Goal: Task Accomplishment & Management: Use online tool/utility

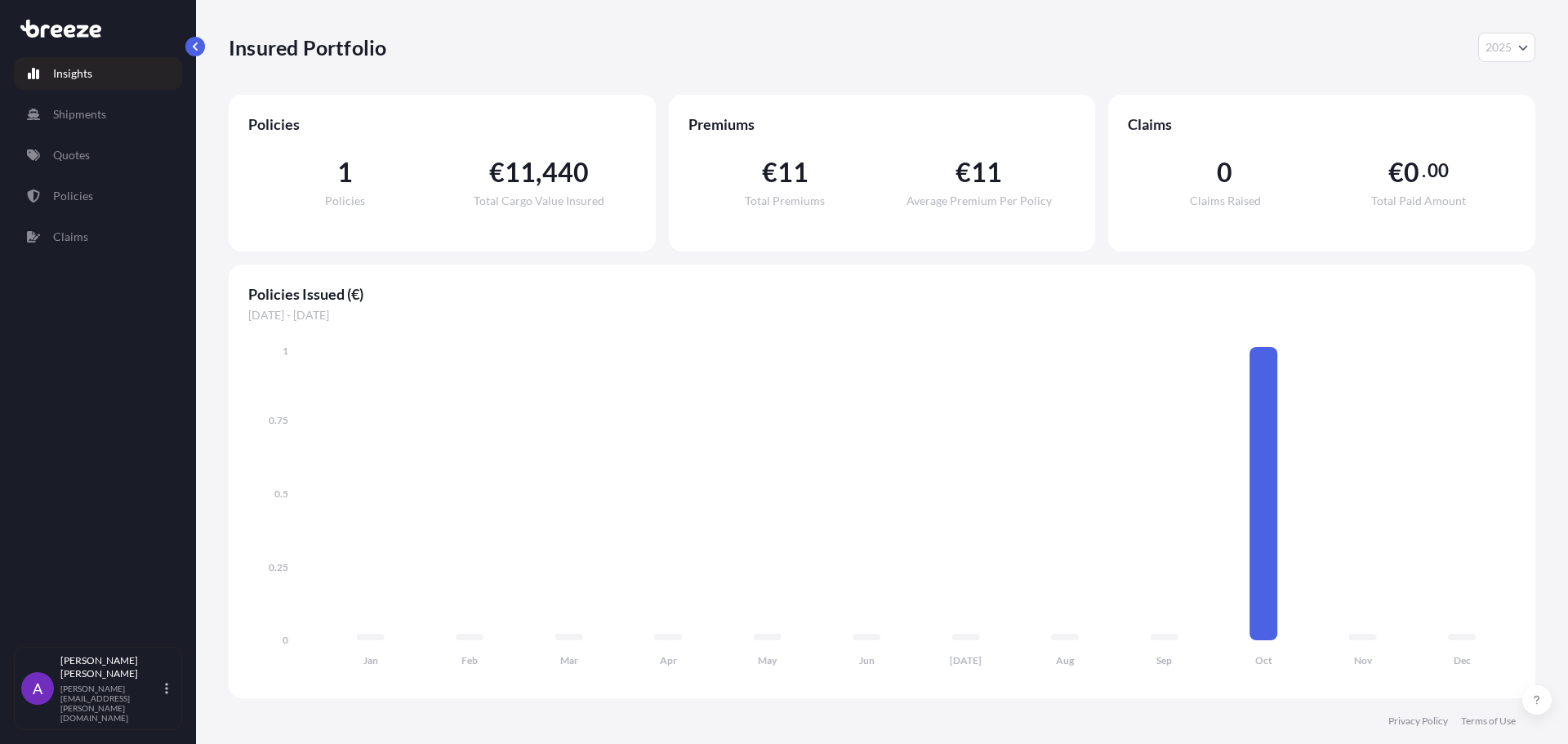
select select "2025"
click at [100, 107] on p "Shipments" at bounding box center [79, 114] width 53 height 17
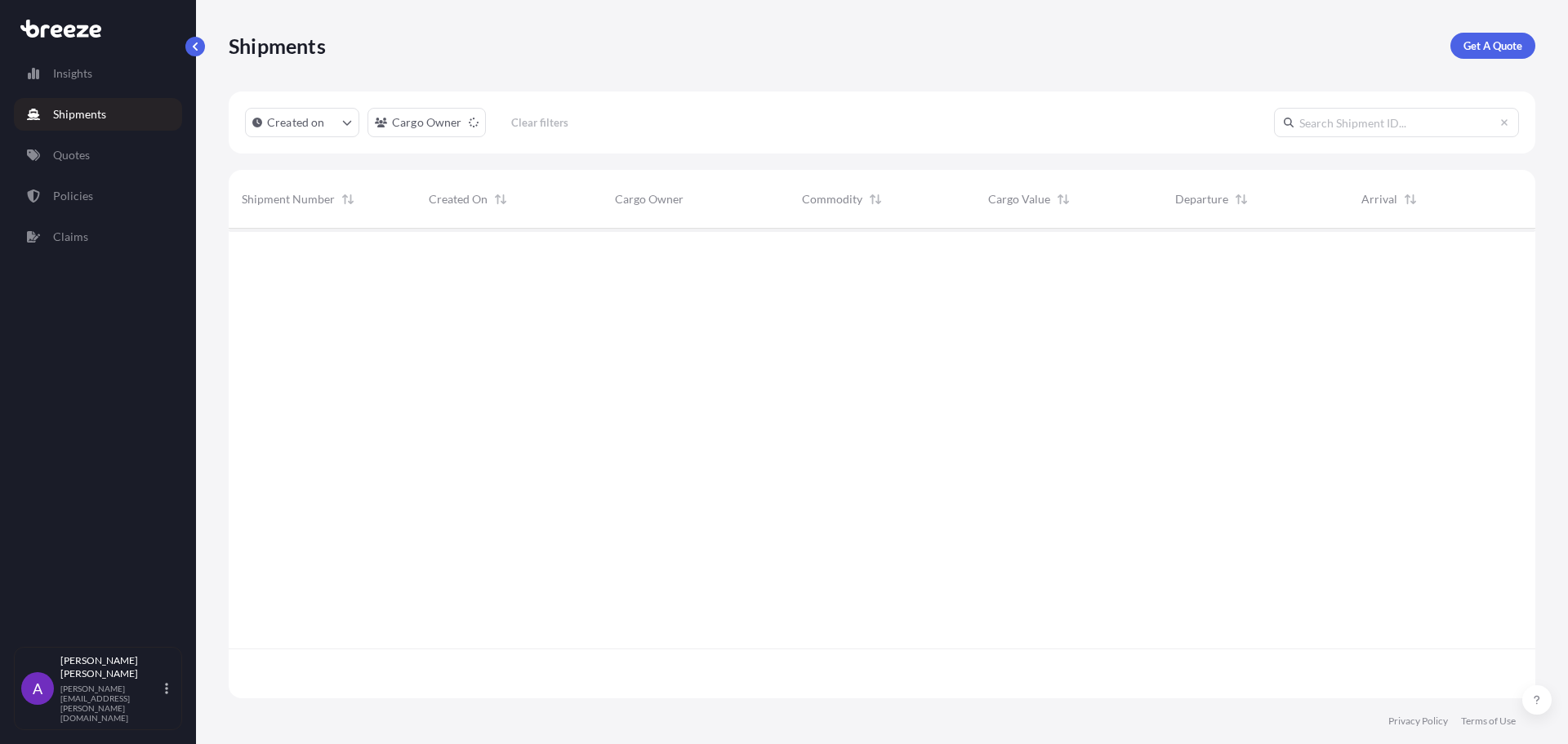
scroll to position [516, 1294]
click at [94, 159] on link "Quotes" at bounding box center [98, 154] width 168 height 33
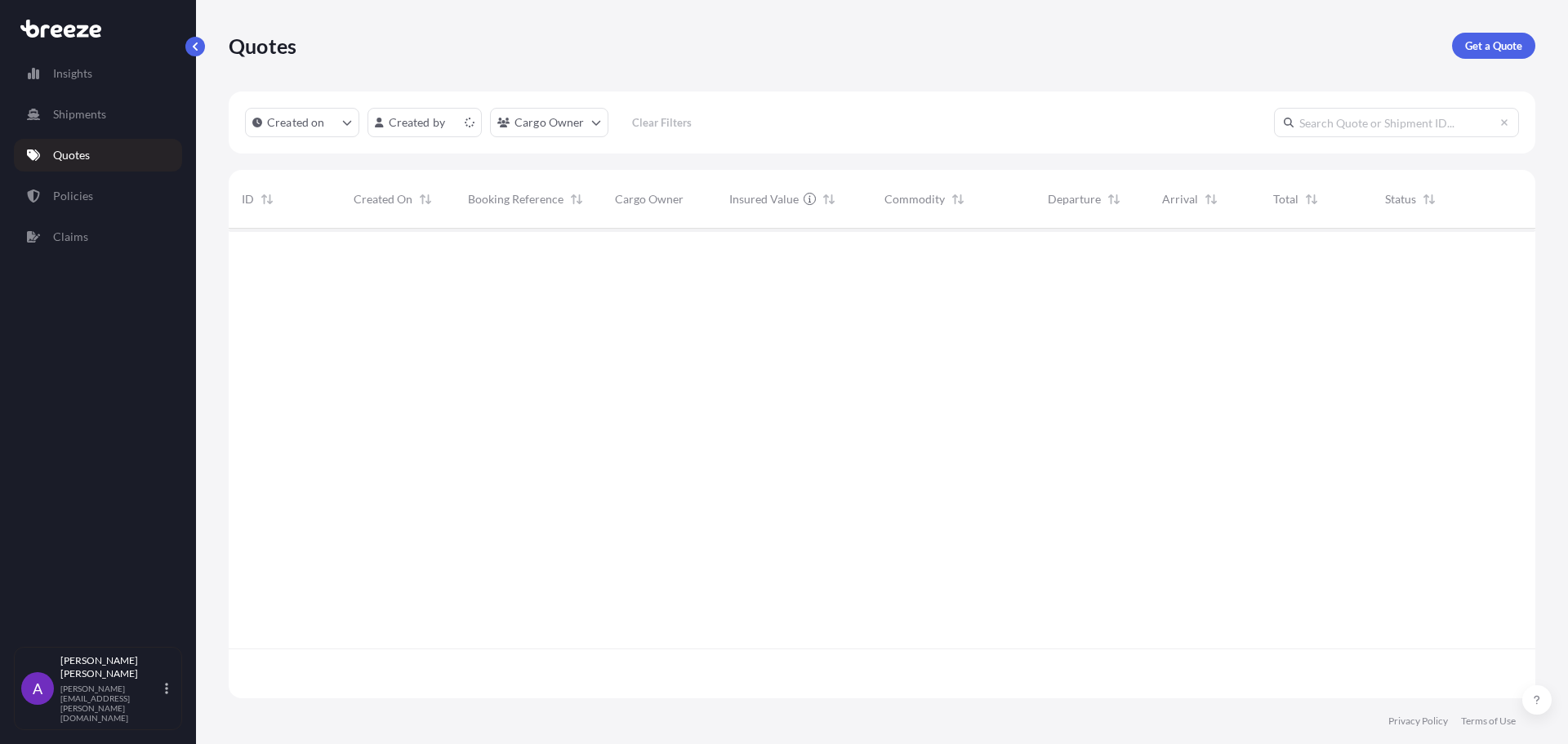
scroll to position [466, 1294]
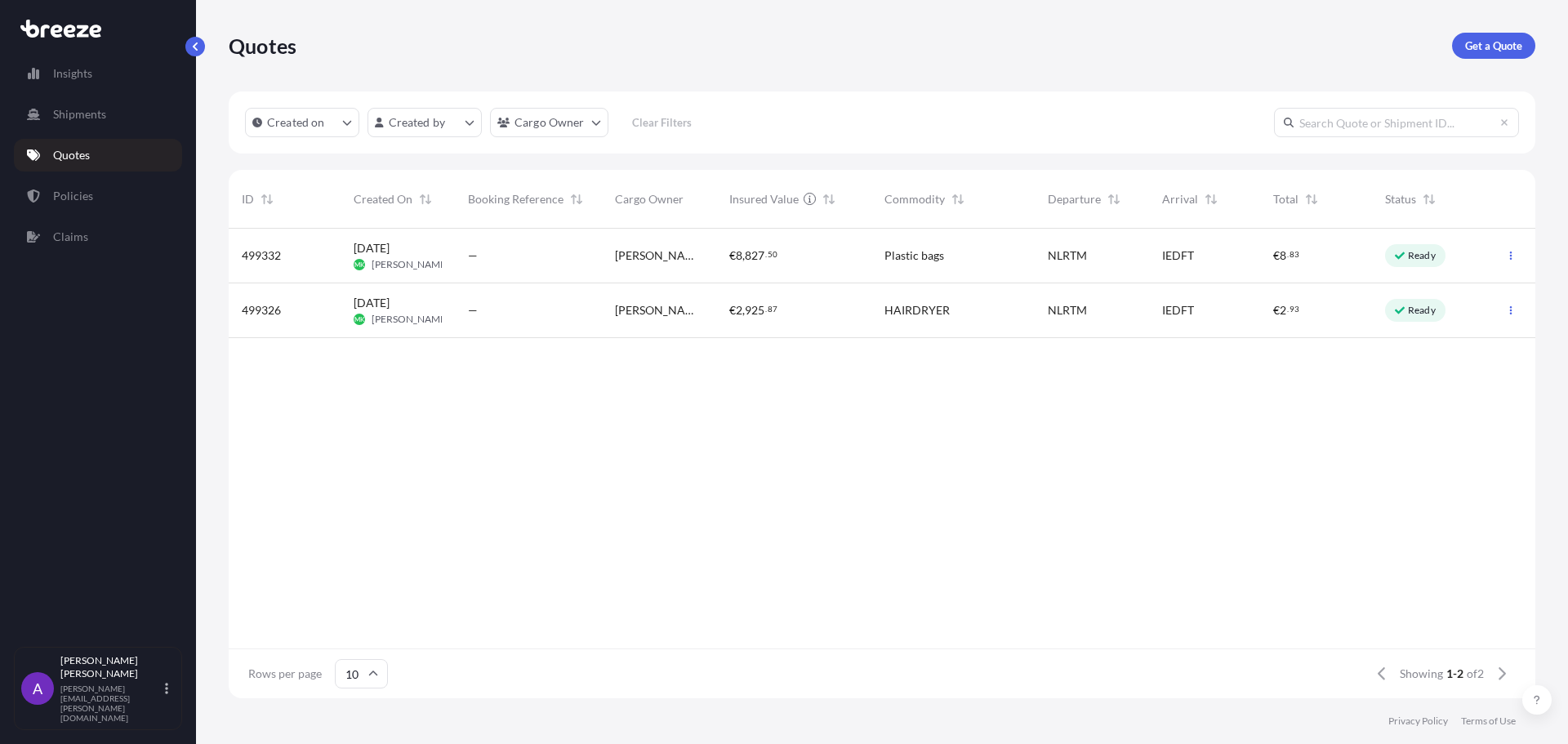
click at [825, 263] on div "€ 8 , 827 . 50" at bounding box center [794, 256] width 129 height 17
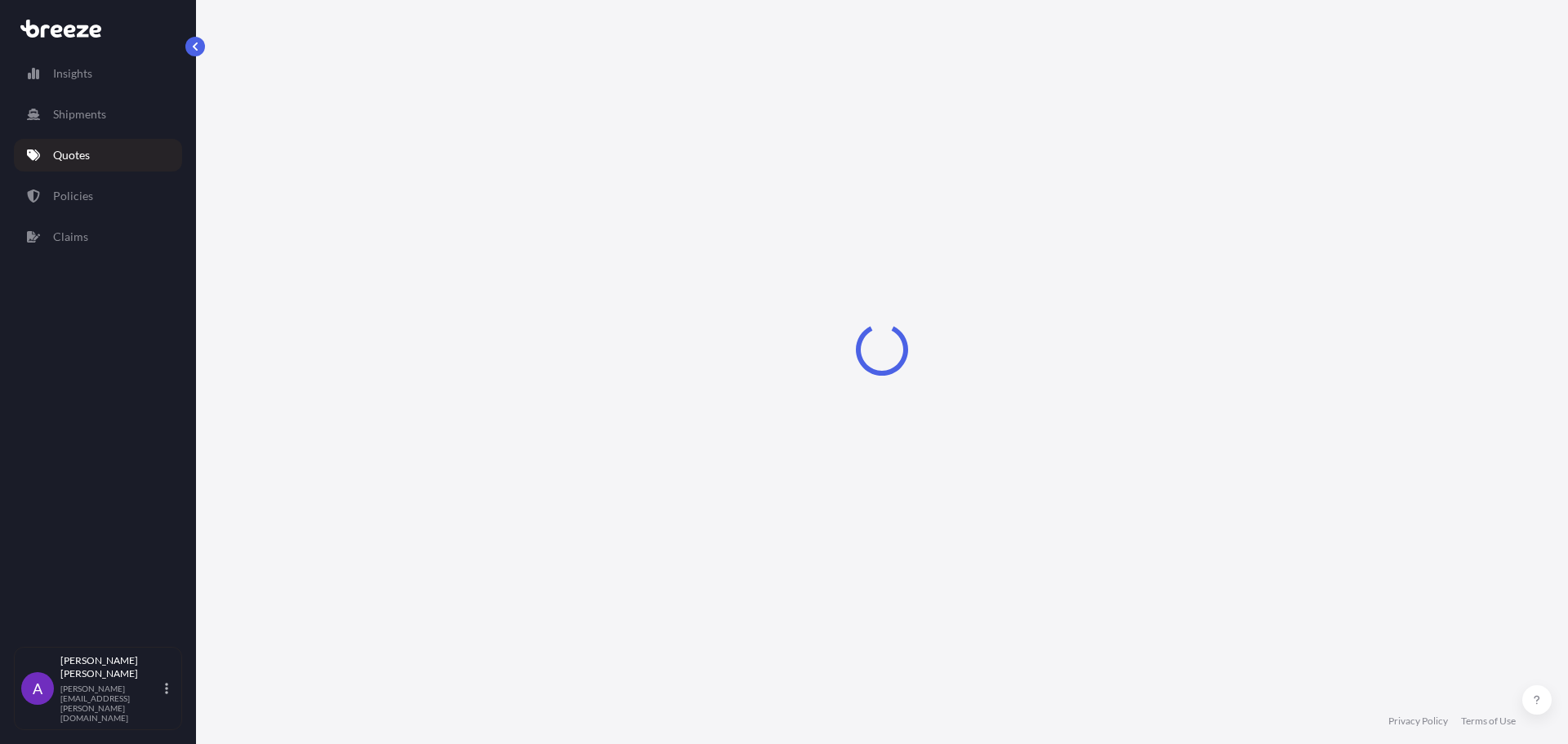
select select "Sea"
select select "1"
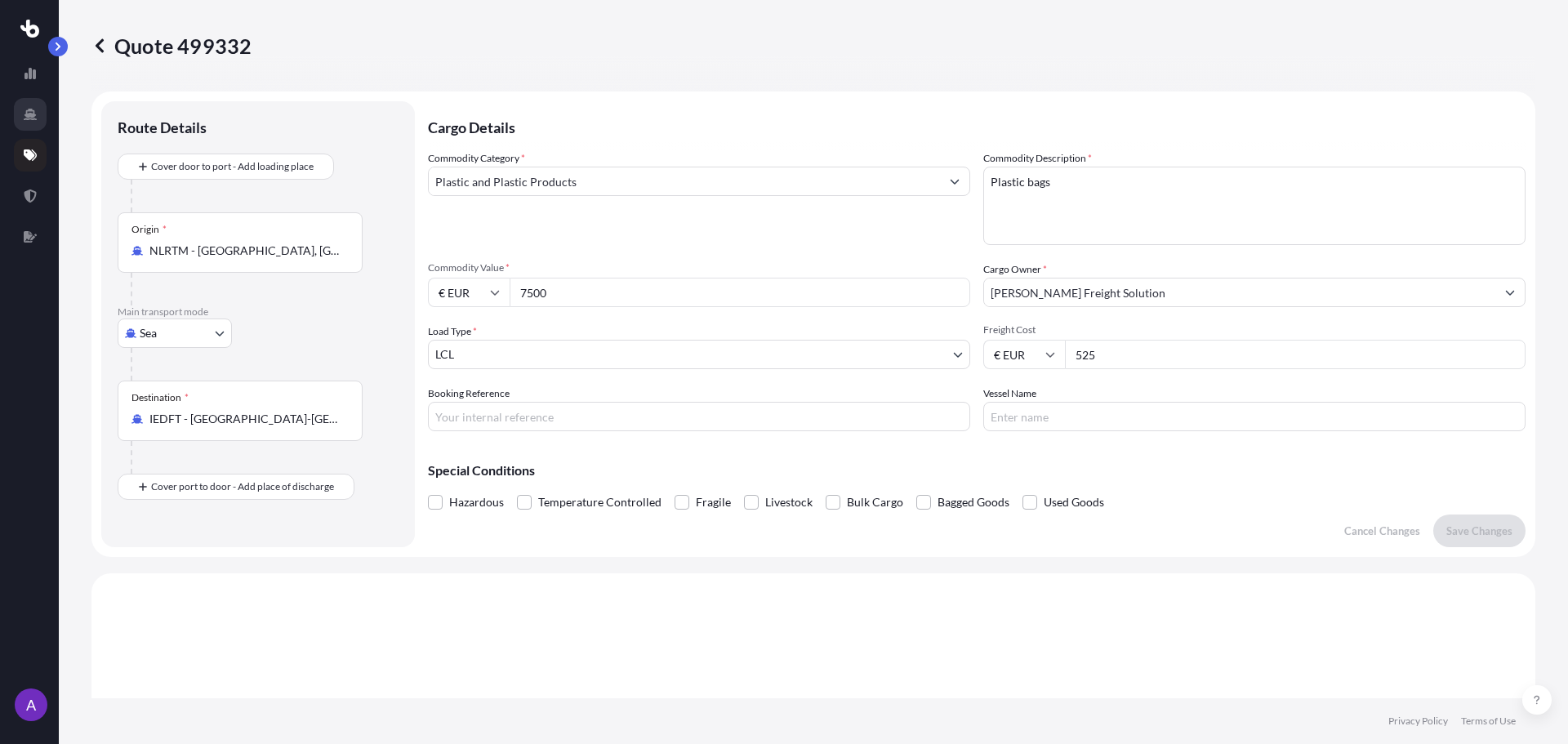
click at [24, 103] on link at bounding box center [30, 113] width 33 height 33
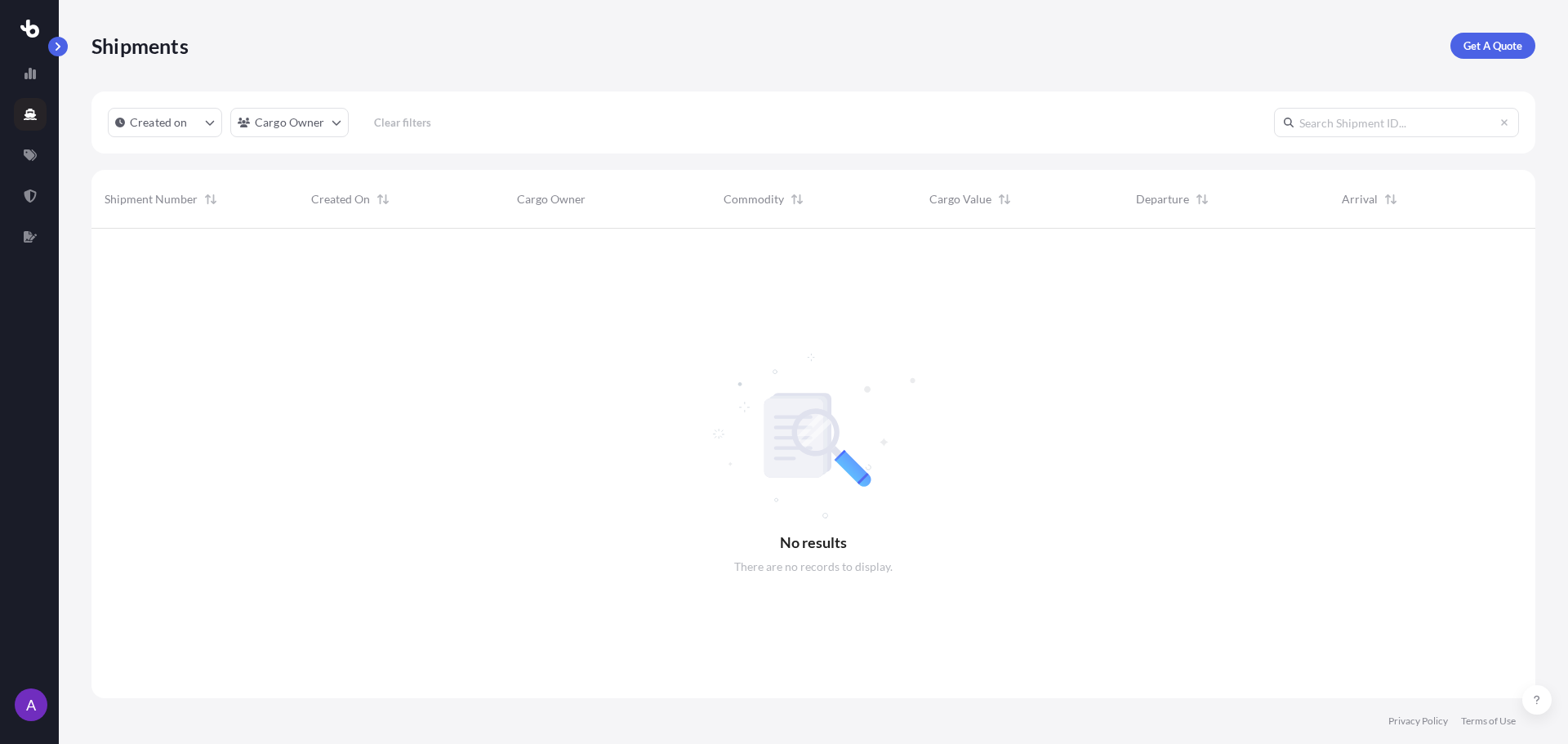
scroll to position [516, 1432]
click at [35, 77] on icon at bounding box center [30, 73] width 11 height 11
select select "2025"
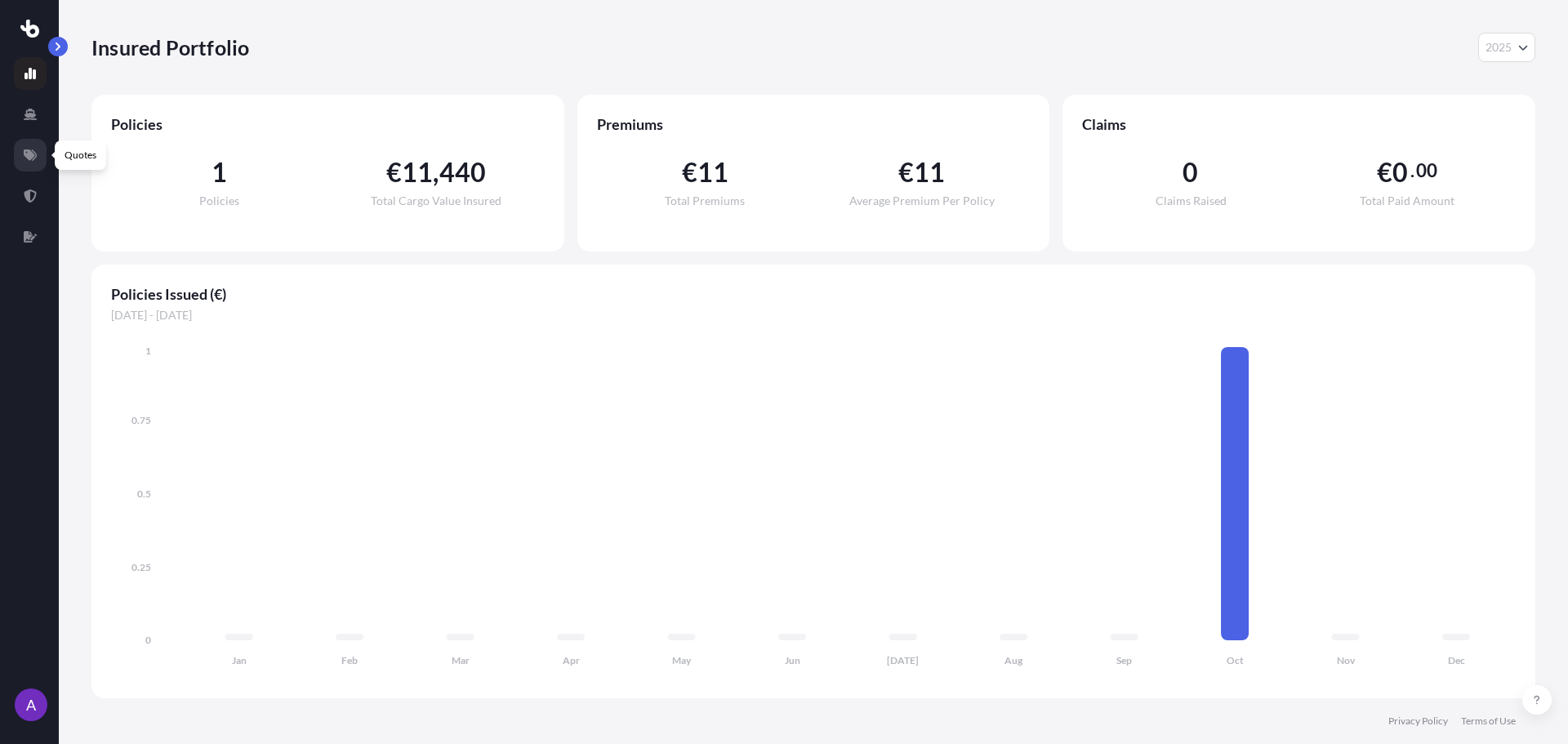
click at [16, 153] on link at bounding box center [30, 154] width 33 height 33
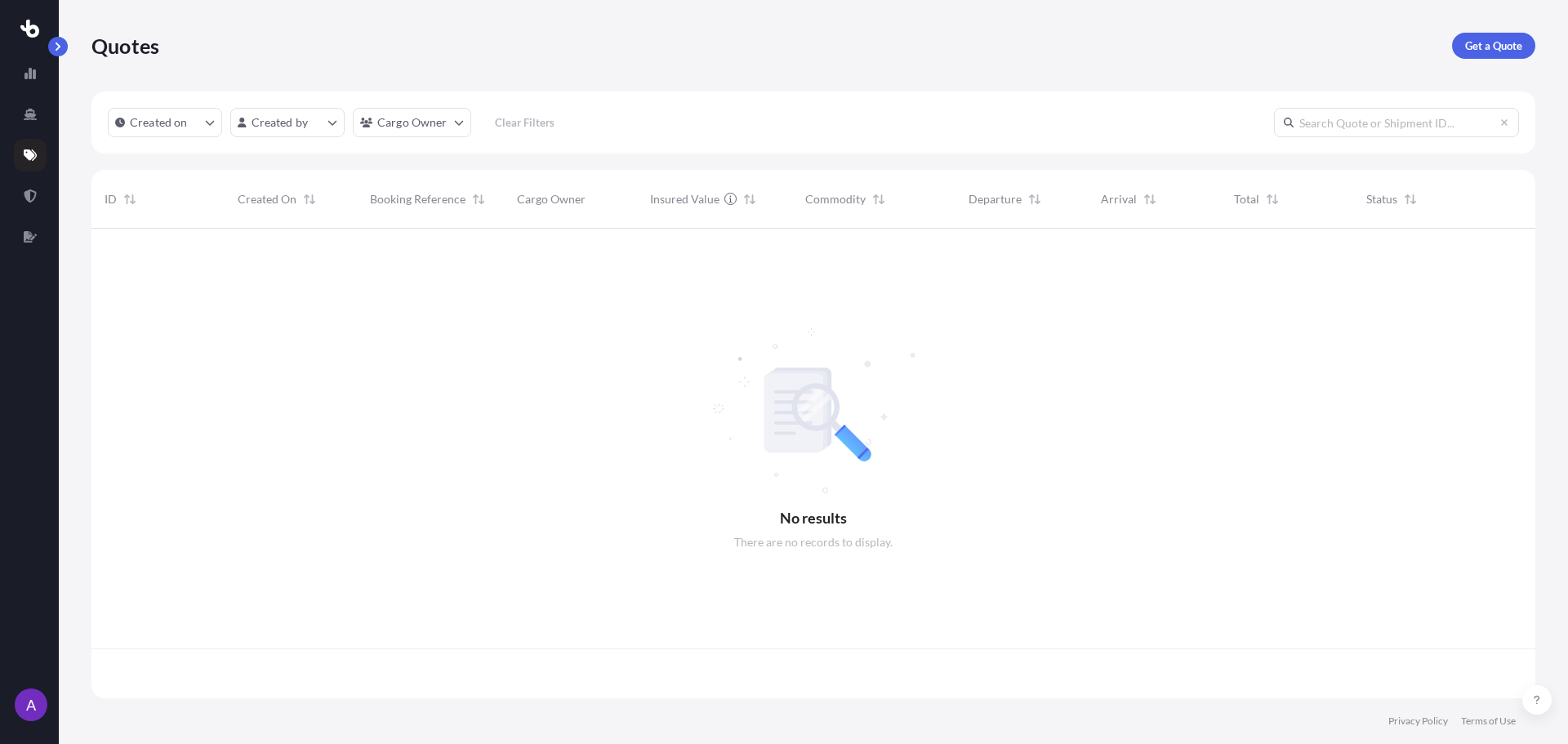
scroll to position [466, 1432]
